Goal: Information Seeking & Learning: Find contact information

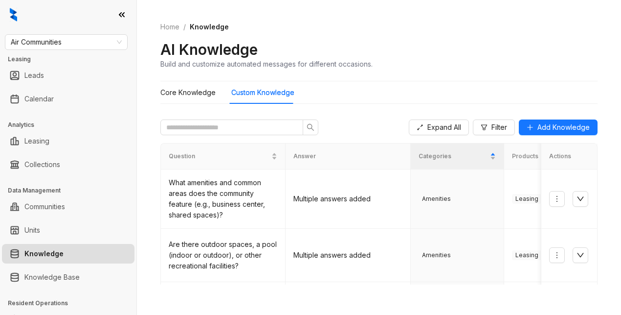
scroll to position [113, 0]
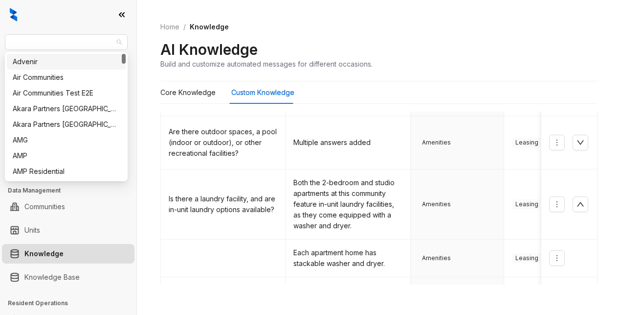
drag, startPoint x: 75, startPoint y: 43, endPoint x: 2, endPoint y: 32, distance: 73.6
click at [2, 32] on div "Air Communities Leasing Leads Calendar Analytics Leasing Collections Data Manag…" at bounding box center [68, 157] width 136 height 315
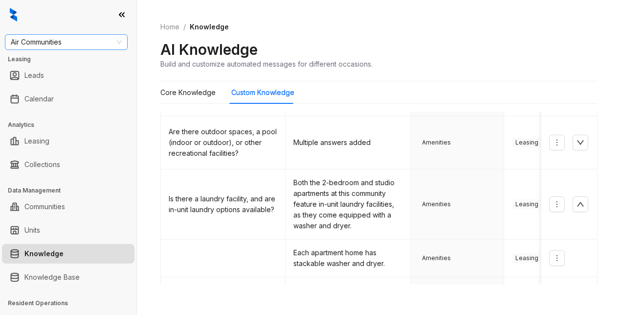
click at [20, 40] on span "Air Communities" at bounding box center [66, 42] width 111 height 15
type input "******"
click at [65, 60] on div "United Apartment Group" at bounding box center [66, 61] width 107 height 11
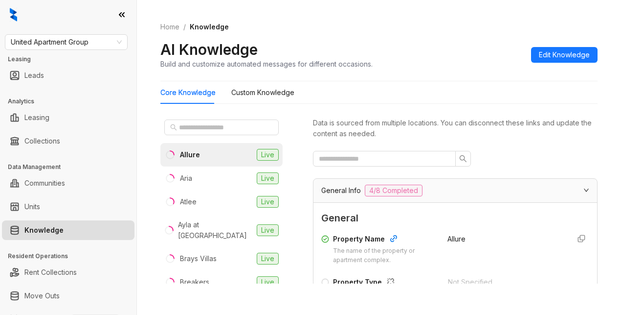
click at [440, 75] on div "Home / Knowledge AI Knowledge Build and customize automated messages for differ…" at bounding box center [378, 45] width 437 height 71
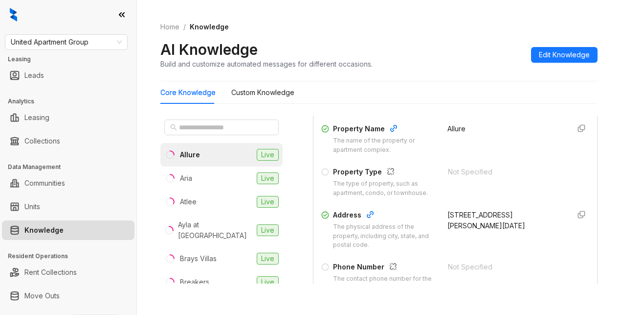
scroll to position [147, 0]
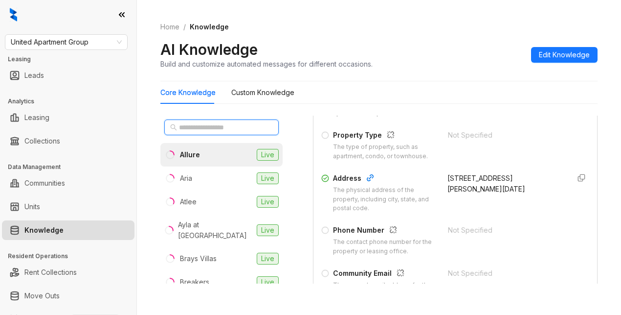
click at [203, 126] on input "text" at bounding box center [222, 127] width 86 height 11
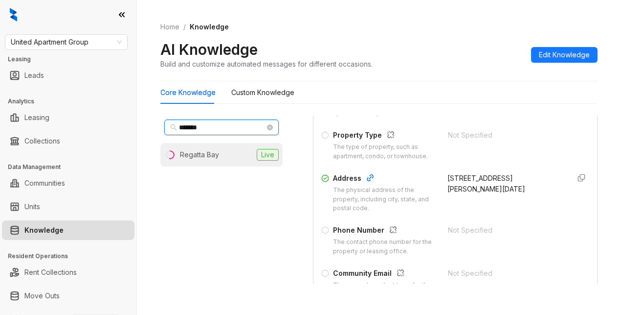
type input "*******"
click at [182, 152] on div "Regatta Bay" at bounding box center [199, 154] width 39 height 11
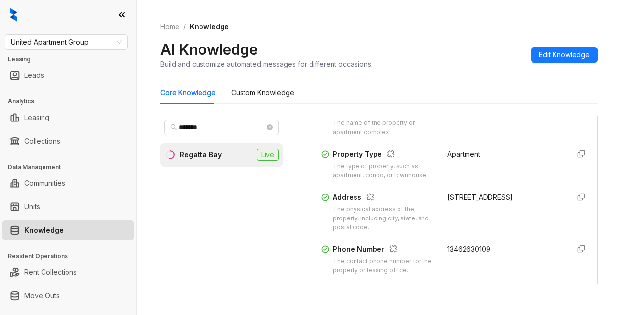
scroll to position [147, 0]
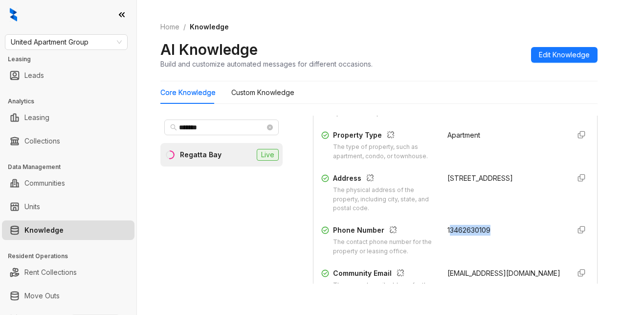
drag, startPoint x: 438, startPoint y: 236, endPoint x: 504, endPoint y: 233, distance: 65.6
click at [504, 233] on div "Property Name The name of the property or apartment complex. Regatta Bay Proper…" at bounding box center [455, 214] width 268 height 263
click at [497, 233] on div "Property Name The name of the property or apartment complex. Regatta Bay Proper…" at bounding box center [455, 214] width 268 height 263
drag, startPoint x: 431, startPoint y: 240, endPoint x: 499, endPoint y: 235, distance: 68.6
click at [499, 235] on div "Phone Number The contact phone number for the property or leasing office. 13462…" at bounding box center [455, 240] width 268 height 31
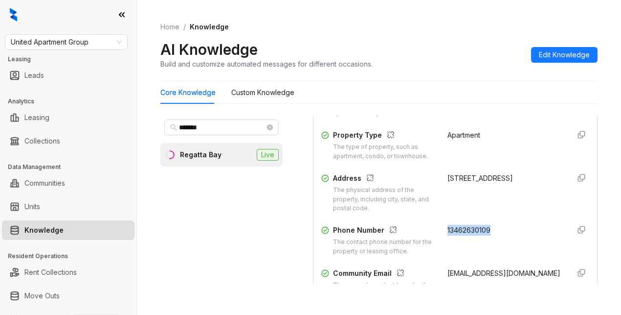
copy span "13462630109"
click at [413, 57] on div "AI Knowledge Build and customize automated messages for different occasions. Ed…" at bounding box center [378, 54] width 437 height 29
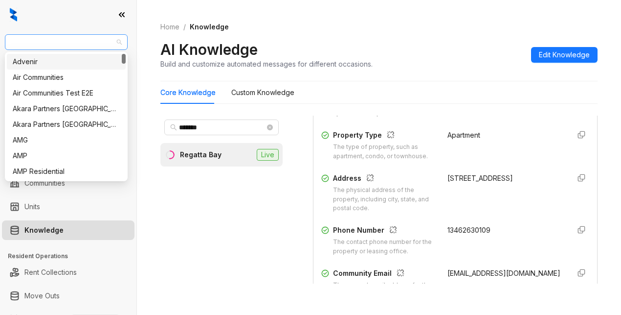
drag, startPoint x: 112, startPoint y: 45, endPoint x: 13, endPoint y: 37, distance: 99.2
click at [10, 38] on div "United Apartment Group" at bounding box center [66, 42] width 123 height 16
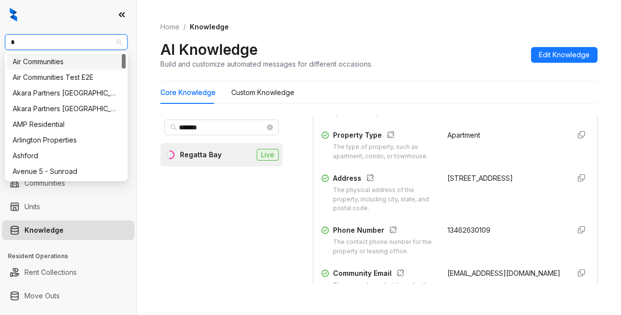
type input "**"
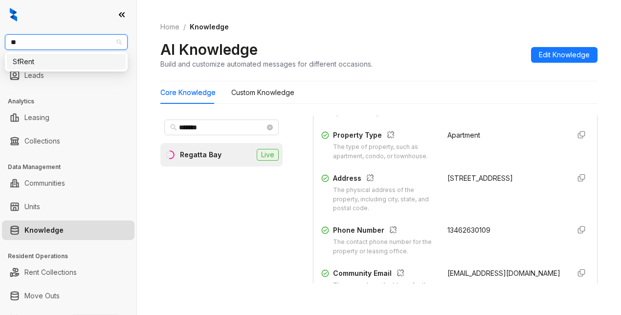
click at [58, 66] on div "SfRent" at bounding box center [66, 61] width 107 height 11
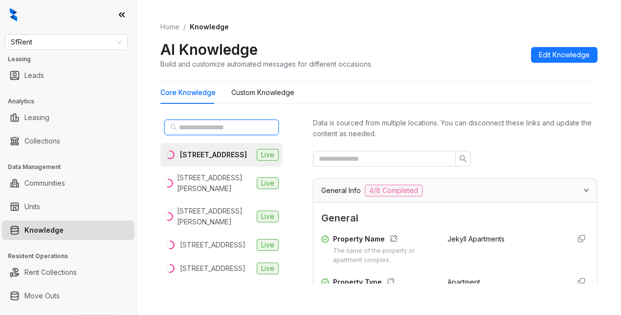
click at [188, 129] on input "text" at bounding box center [222, 127] width 86 height 11
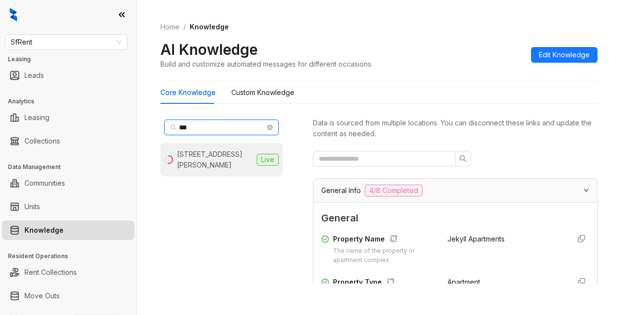
type input "***"
click at [206, 163] on div "851 O’Farrell St, San Francisco, CA" at bounding box center [215, 160] width 76 height 22
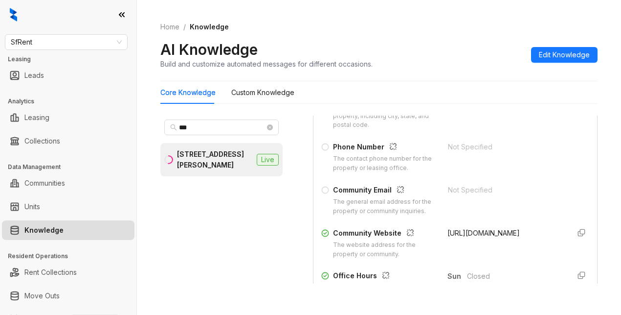
scroll to position [245, 0]
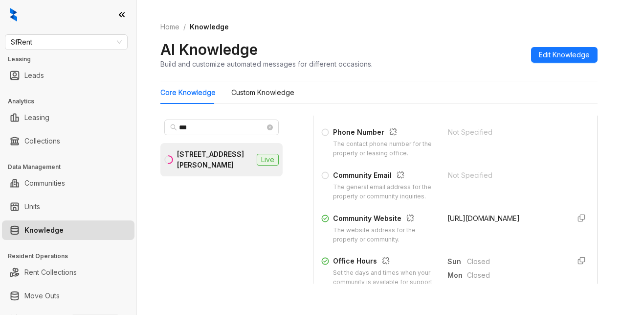
drag, startPoint x: 438, startPoint y: 235, endPoint x: 507, endPoint y: 242, distance: 69.8
click at [507, 242] on div "https://sfrent.net/" at bounding box center [505, 228] width 114 height 31
copy span "https://sfrent.net/"
click at [455, 56] on div "AI Knowledge Build and customize automated messages for different occasions. Ed…" at bounding box center [378, 54] width 437 height 29
click at [74, 47] on span "SfRent" at bounding box center [66, 42] width 111 height 15
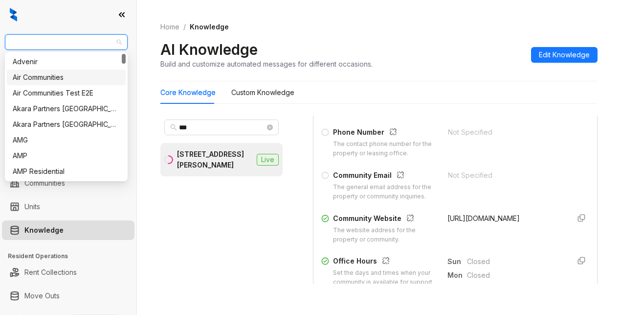
click at [48, 77] on div "Air Communities" at bounding box center [66, 77] width 107 height 11
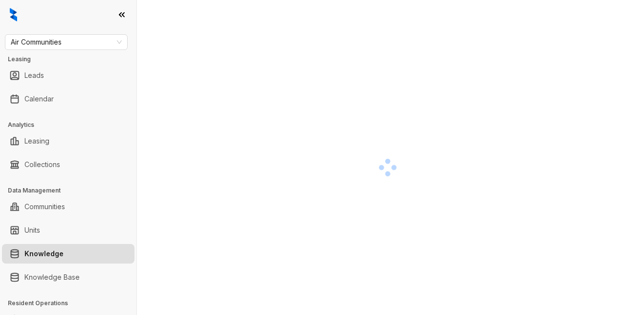
click at [269, 77] on div at bounding box center [387, 167] width 455 height 315
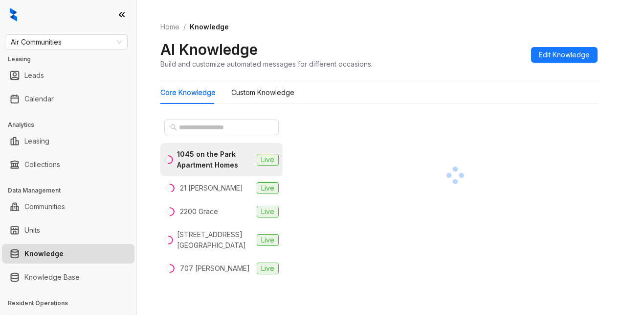
click at [497, 121] on div at bounding box center [455, 174] width 285 height 119
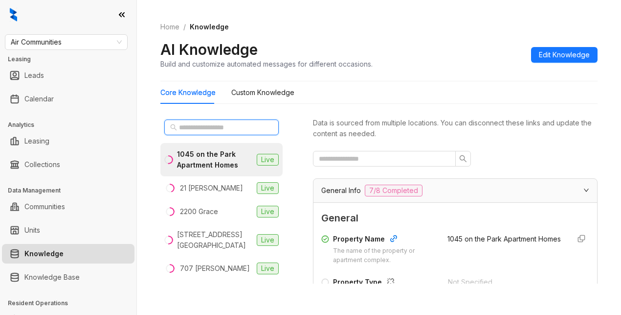
click at [187, 129] on input "text" at bounding box center [222, 127] width 86 height 11
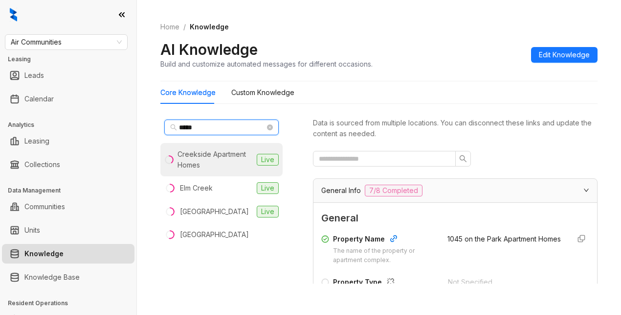
type input "*****"
click at [198, 164] on div "Creekside Apartment Homes" at bounding box center [215, 160] width 75 height 22
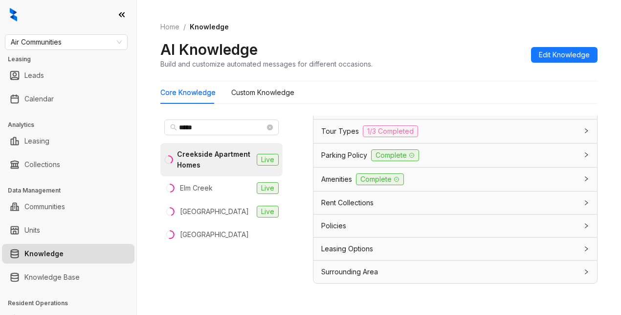
scroll to position [866, 0]
click at [358, 252] on span "Leasing Options" at bounding box center [347, 248] width 52 height 11
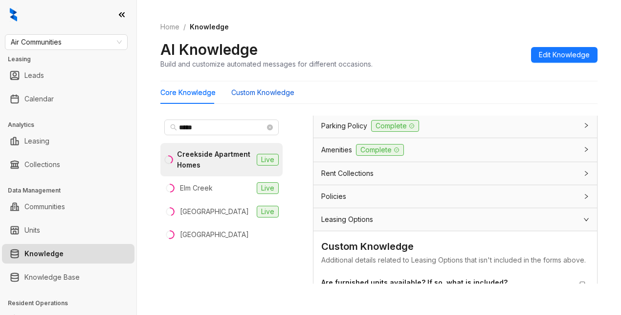
click at [279, 91] on Knowledge "Custom Knowledge" at bounding box center [262, 92] width 63 height 11
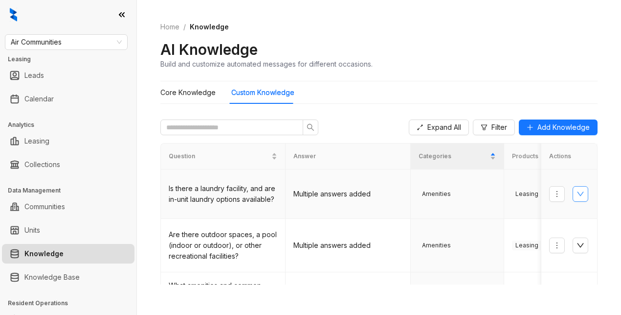
click at [573, 196] on button "button" at bounding box center [581, 194] width 16 height 16
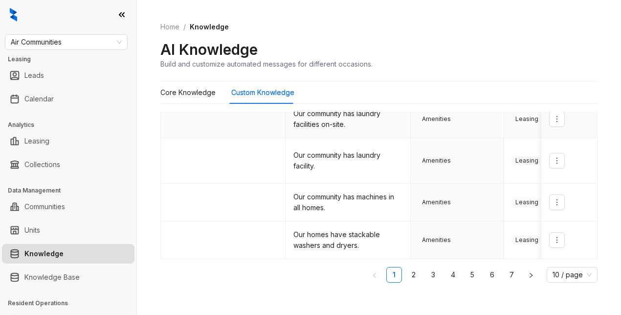
scroll to position [423, 0]
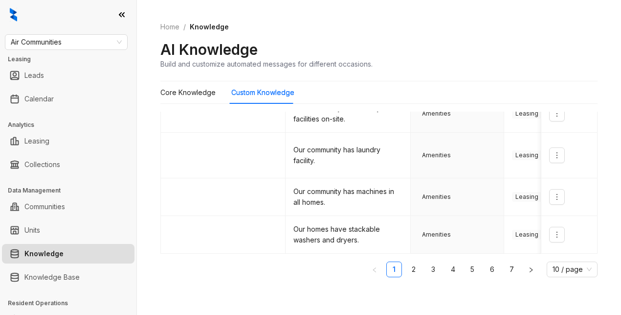
click at [483, 36] on div "Home / Knowledge AI Knowledge Build and customize automated messages for differ…" at bounding box center [378, 45] width 437 height 71
drag, startPoint x: 605, startPoint y: 115, endPoint x: 503, endPoint y: 32, distance: 131.8
click at [503, 32] on div "Home / Knowledge AI Knowledge Build and customize automated messages for differ…" at bounding box center [378, 45] width 437 height 71
click at [177, 92] on Knowledge "Core Knowledge" at bounding box center [187, 92] width 55 height 11
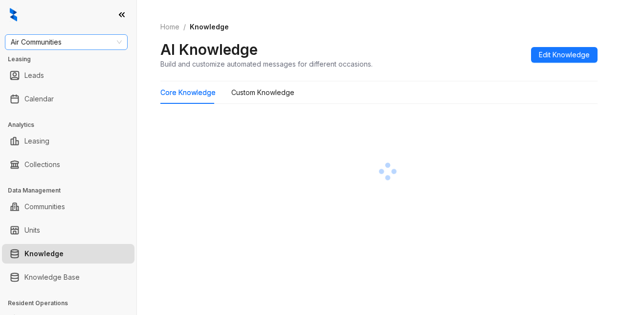
click at [71, 43] on span "Air Communities" at bounding box center [66, 42] width 111 height 15
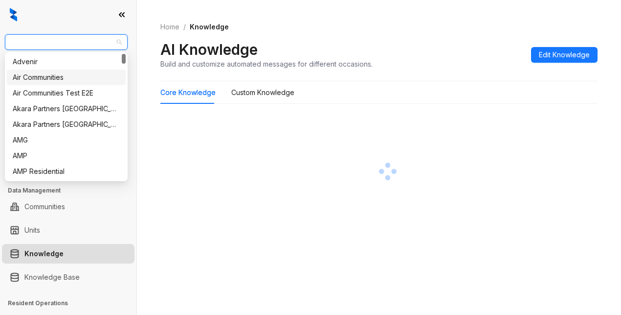
click at [38, 78] on div "Air Communities" at bounding box center [66, 77] width 107 height 11
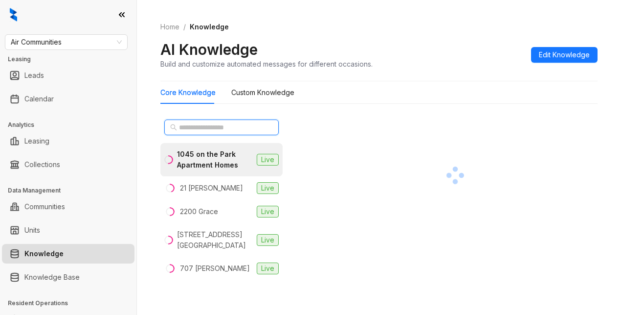
click at [181, 122] on span at bounding box center [221, 127] width 114 height 16
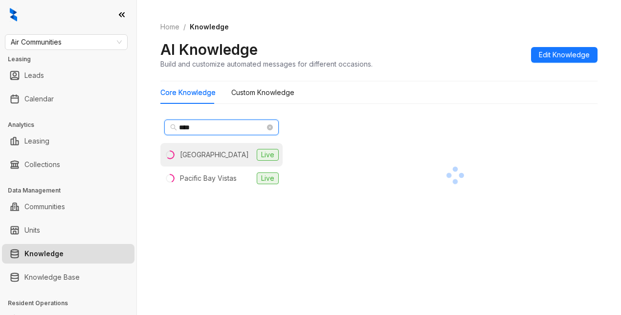
type input "***"
click at [197, 149] on li "Bay Parc Live" at bounding box center [221, 154] width 122 height 23
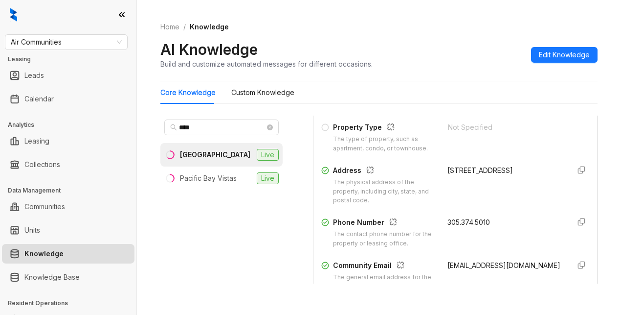
scroll to position [196, 0]
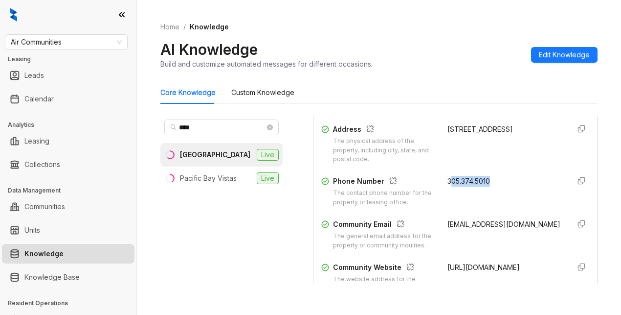
drag, startPoint x: 444, startPoint y: 194, endPoint x: 501, endPoint y: 197, distance: 57.3
click at [501, 197] on div "305.374.5010" at bounding box center [505, 191] width 114 height 31
click at [459, 202] on div "305.374.5010" at bounding box center [505, 191] width 114 height 31
drag, startPoint x: 431, startPoint y: 186, endPoint x: 471, endPoint y: 190, distance: 39.8
click at [492, 192] on div "Phone Number The contact phone number for the property or leasing office. 305.3…" at bounding box center [455, 191] width 268 height 31
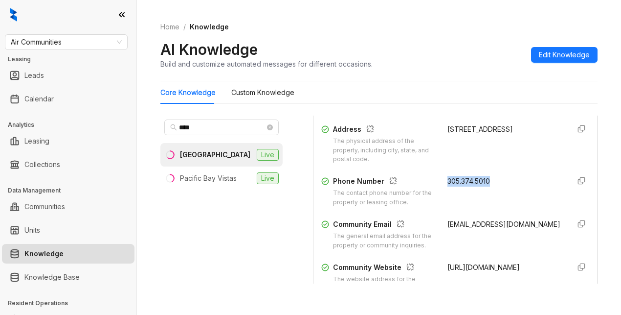
copy span "305.374.5010"
click at [463, 207] on div "305.374.5010" at bounding box center [505, 191] width 114 height 31
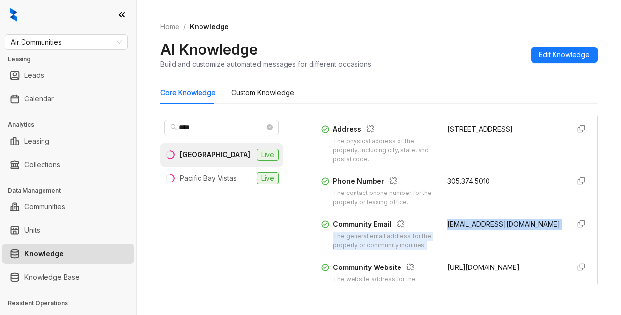
drag, startPoint x: 429, startPoint y: 231, endPoint x: 579, endPoint y: 233, distance: 150.7
click at [579, 233] on div "Data is sourced from multiple locations. You can disconnect these links and upd…" at bounding box center [455, 199] width 285 height 168
drag, startPoint x: 541, startPoint y: 233, endPoint x: 433, endPoint y: 230, distance: 107.6
click at [433, 230] on div "Community Email The general email address for the property or community inquiri…" at bounding box center [455, 234] width 268 height 31
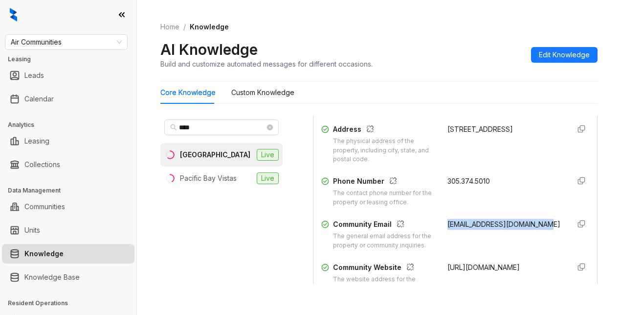
copy span "bayparc@aircommunities.com"
click at [462, 250] on div "bayparc@aircommunities.com" at bounding box center [505, 234] width 114 height 31
drag, startPoint x: 486, startPoint y: 268, endPoint x: 495, endPoint y: 264, distance: 9.4
click at [487, 250] on div "bayparc@aircommunities.com" at bounding box center [505, 234] width 114 height 31
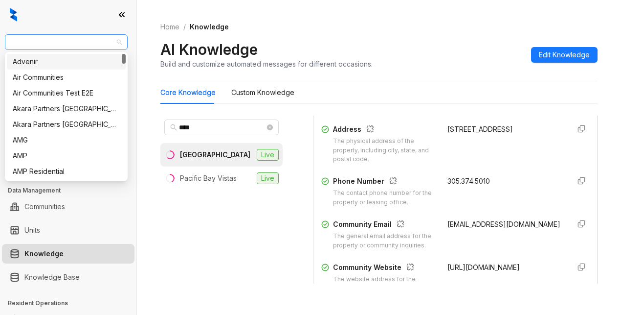
drag, startPoint x: 83, startPoint y: 39, endPoint x: 26, endPoint y: 42, distance: 57.3
click at [26, 42] on span "Air Communities" at bounding box center [66, 42] width 111 height 15
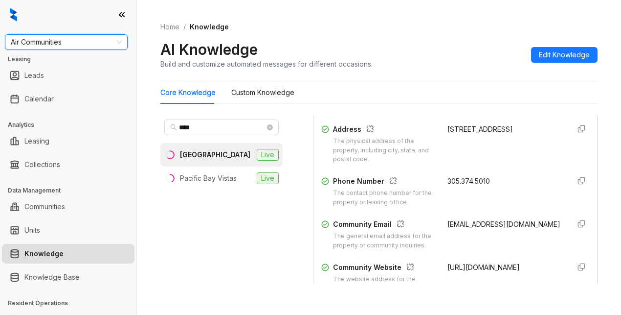
click at [29, 42] on span "Air Communities" at bounding box center [66, 42] width 111 height 15
type input "*****"
click at [46, 58] on div "Fairfield" at bounding box center [66, 61] width 107 height 11
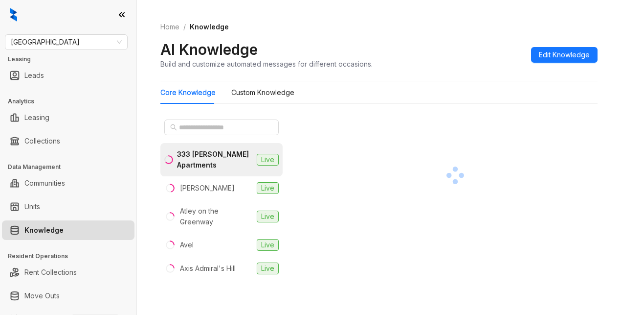
click at [414, 112] on div "333 Ellington Apartments Live Almeda Park Live Atley on the Greenway Live Avel …" at bounding box center [378, 202] width 437 height 180
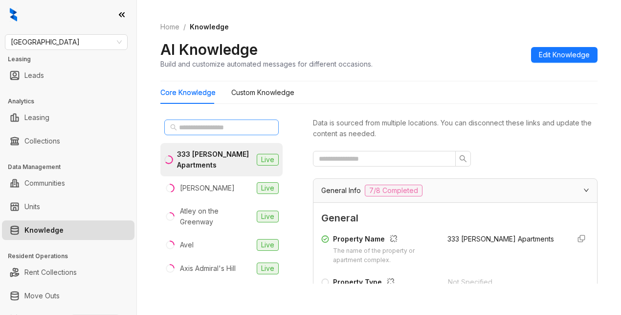
click at [178, 125] on span at bounding box center [221, 127] width 114 height 16
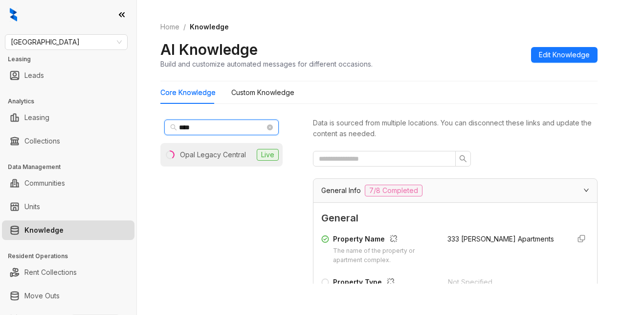
type input "****"
click at [184, 150] on div "Opal Legacy Central" at bounding box center [213, 154] width 66 height 11
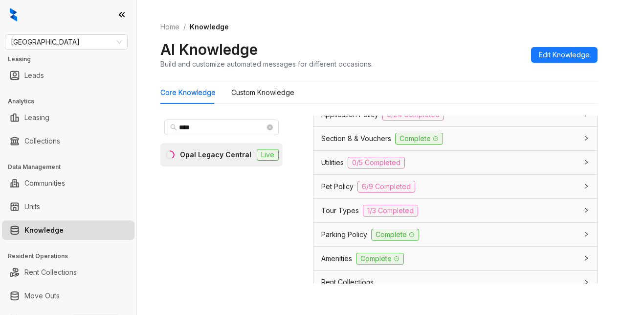
scroll to position [783, 0]
click at [335, 166] on span "Utilities" at bounding box center [332, 161] width 23 height 11
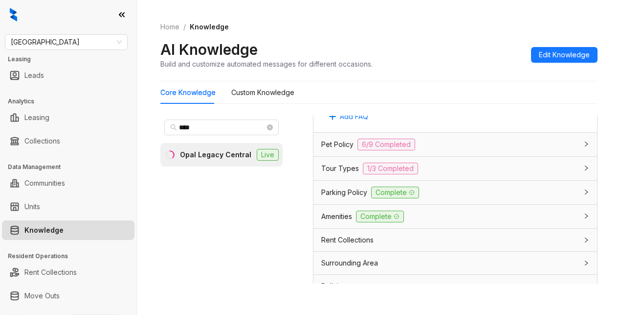
scroll to position [1223, 0]
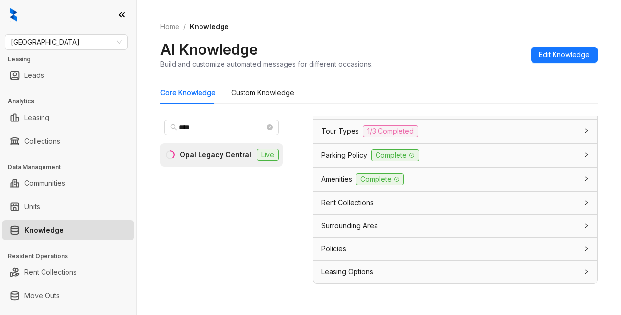
click at [345, 184] on span "Amenities" at bounding box center [336, 179] width 31 height 11
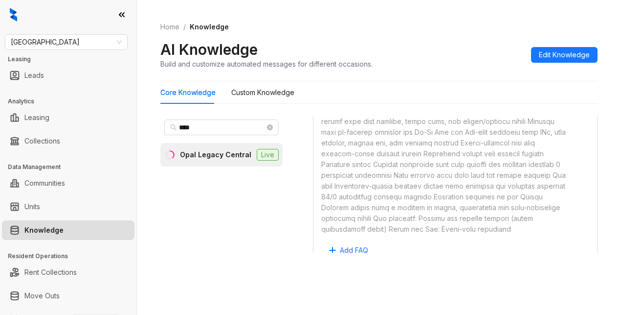
scroll to position [1719, 0]
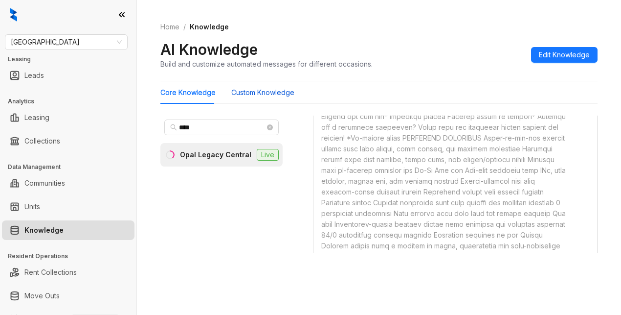
click at [275, 93] on Knowledge "Custom Knowledge" at bounding box center [262, 92] width 63 height 11
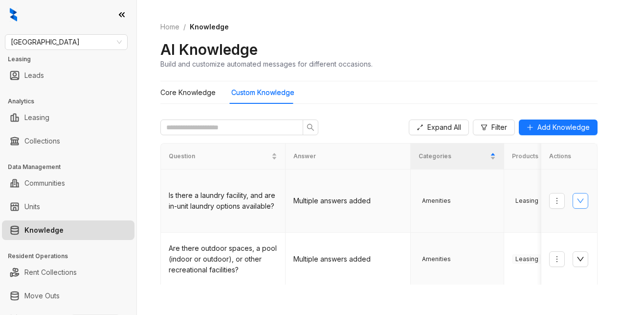
click at [573, 202] on button "button" at bounding box center [581, 201] width 16 height 16
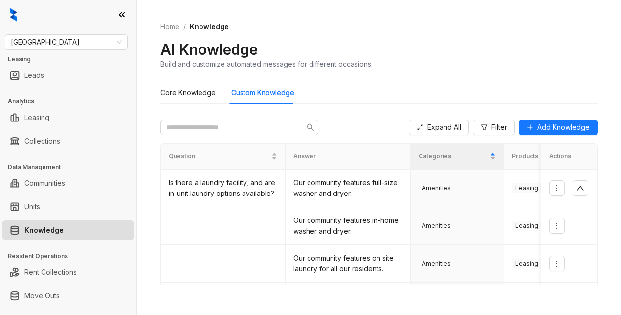
click at [454, 39] on div "Home / Knowledge AI Knowledge Build and customize automated messages for differ…" at bounding box center [378, 45] width 437 height 71
click at [420, 21] on div "Home / Knowledge AI Knowledge Build and customize automated messages for differ…" at bounding box center [378, 45] width 437 height 71
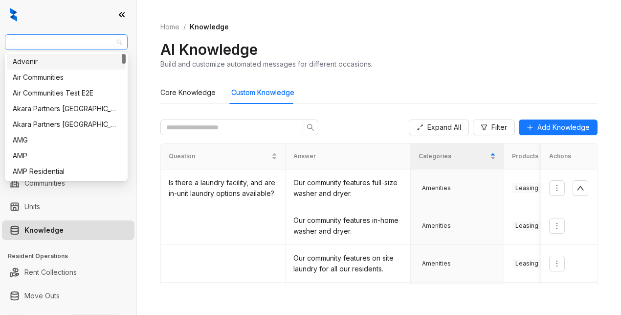
drag, startPoint x: 54, startPoint y: 41, endPoint x: 11, endPoint y: 44, distance: 43.1
click at [11, 44] on span "Fairfield" at bounding box center [66, 42] width 111 height 15
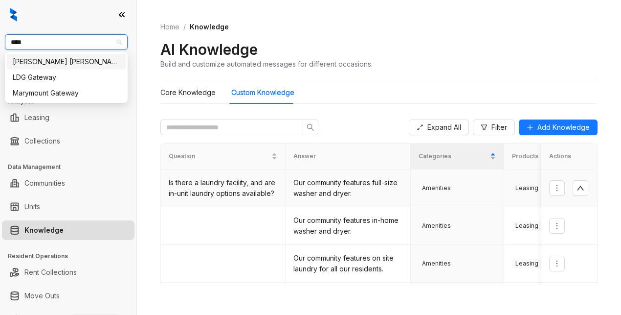
type input "*****"
click at [27, 66] on div "[PERSON_NAME] [PERSON_NAME]" at bounding box center [66, 61] width 107 height 11
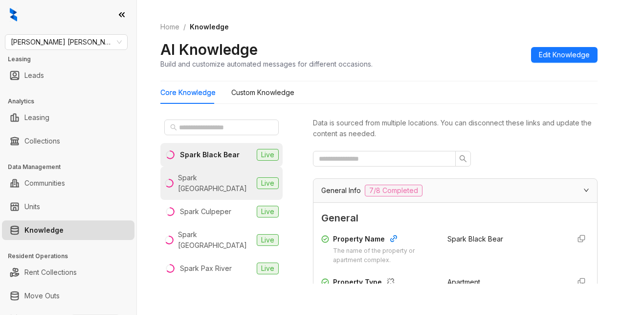
click at [220, 192] on div "Spark [GEOGRAPHIC_DATA]" at bounding box center [215, 183] width 75 height 22
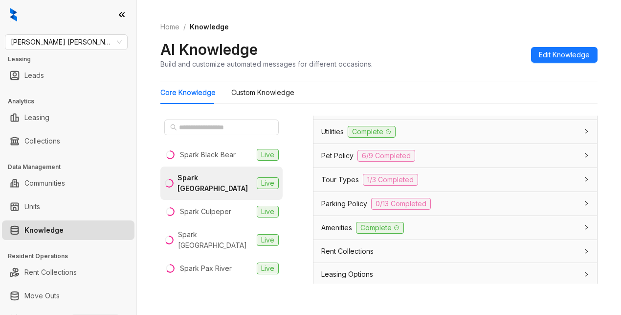
scroll to position [734, 0]
click at [342, 232] on span "Amenities" at bounding box center [336, 226] width 31 height 11
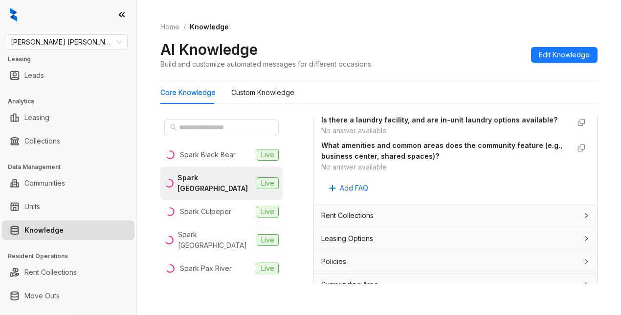
scroll to position [1174, 0]
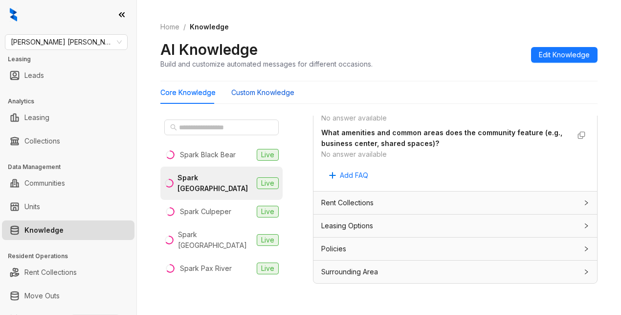
click at [277, 91] on Knowledge "Custom Knowledge" at bounding box center [262, 92] width 63 height 11
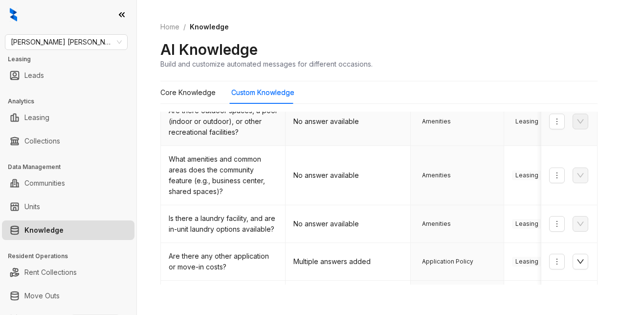
scroll to position [147, 0]
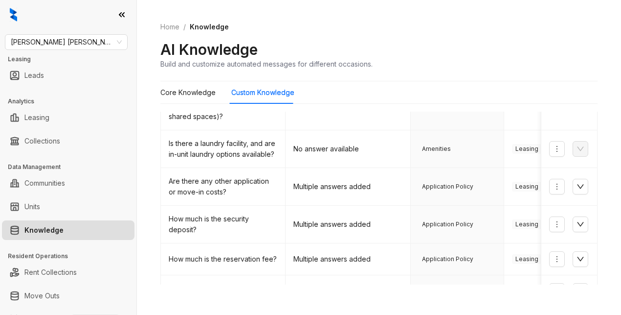
click at [483, 55] on div "AI Knowledge Build and customize automated messages for different occasions." at bounding box center [378, 54] width 437 height 29
